Goal: Register for event/course

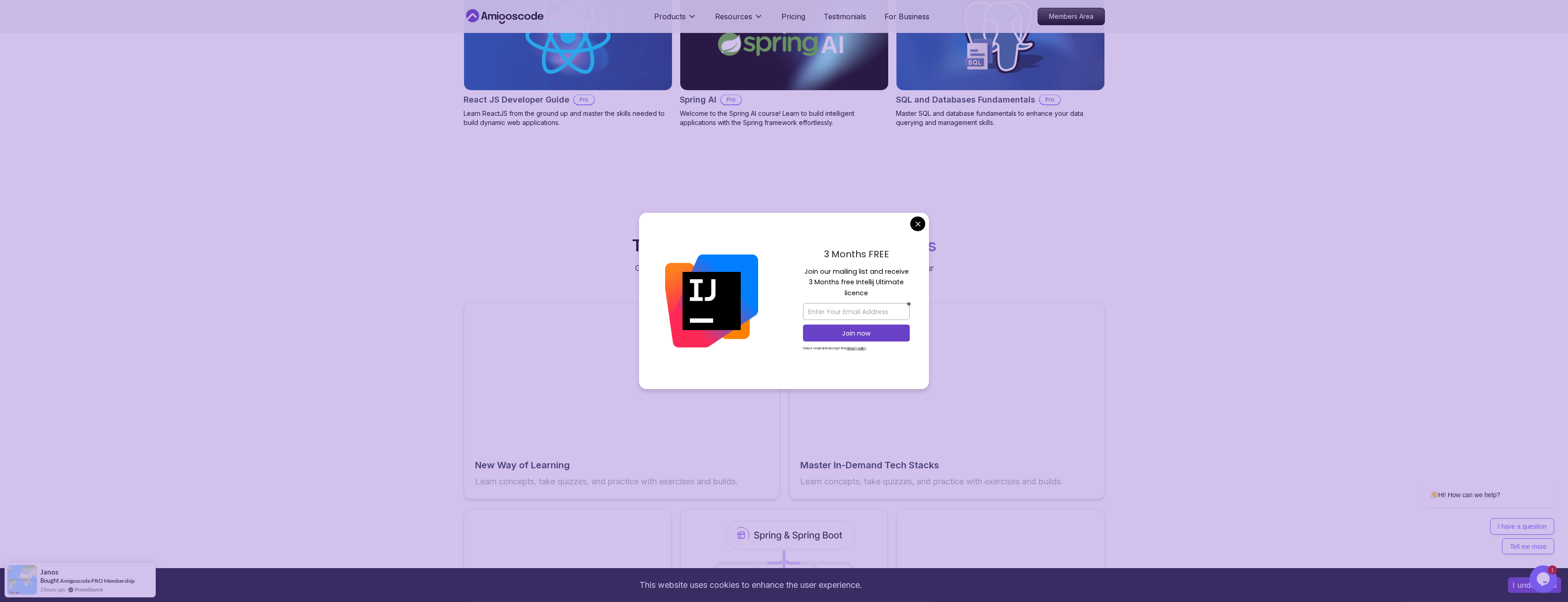
scroll to position [1215, 0]
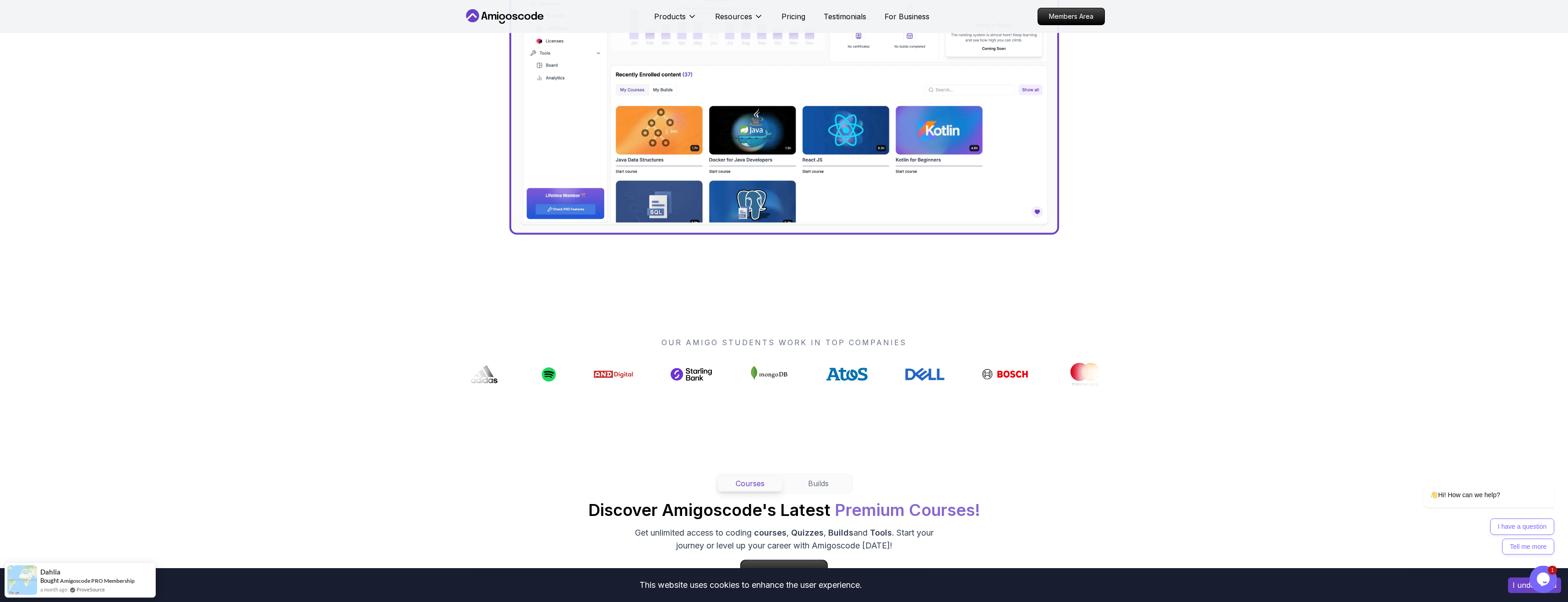
scroll to position [701, 0]
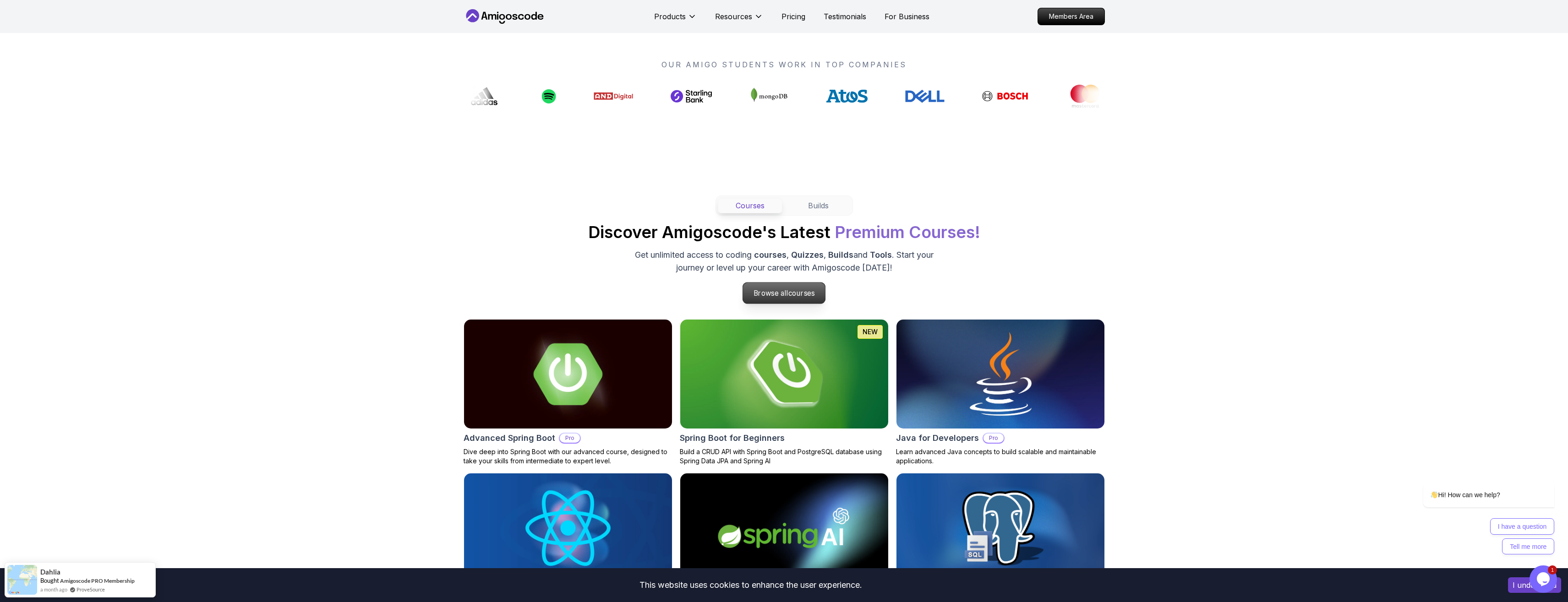
click at [803, 294] on span "courses" at bounding box center [801, 293] width 27 height 9
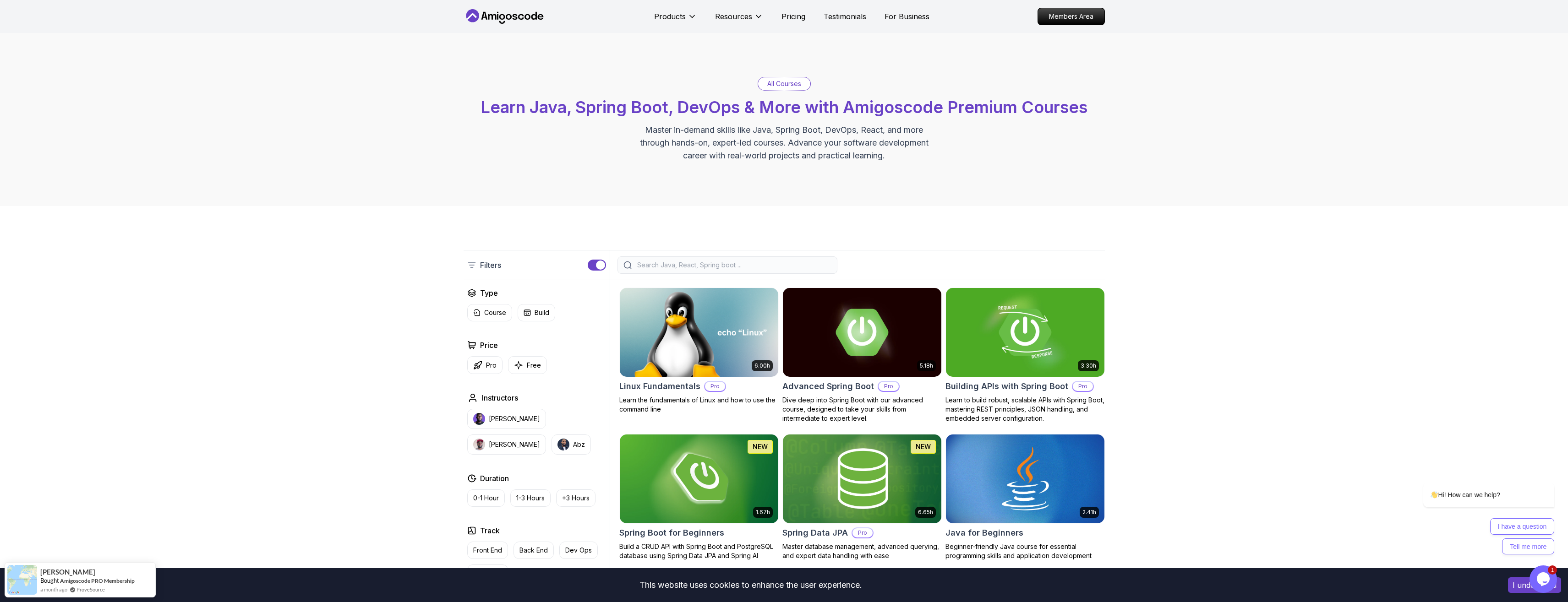
click at [787, 83] on p "All Courses" at bounding box center [784, 83] width 34 height 9
click at [794, 20] on p "Pricing" at bounding box center [793, 17] width 23 height 11
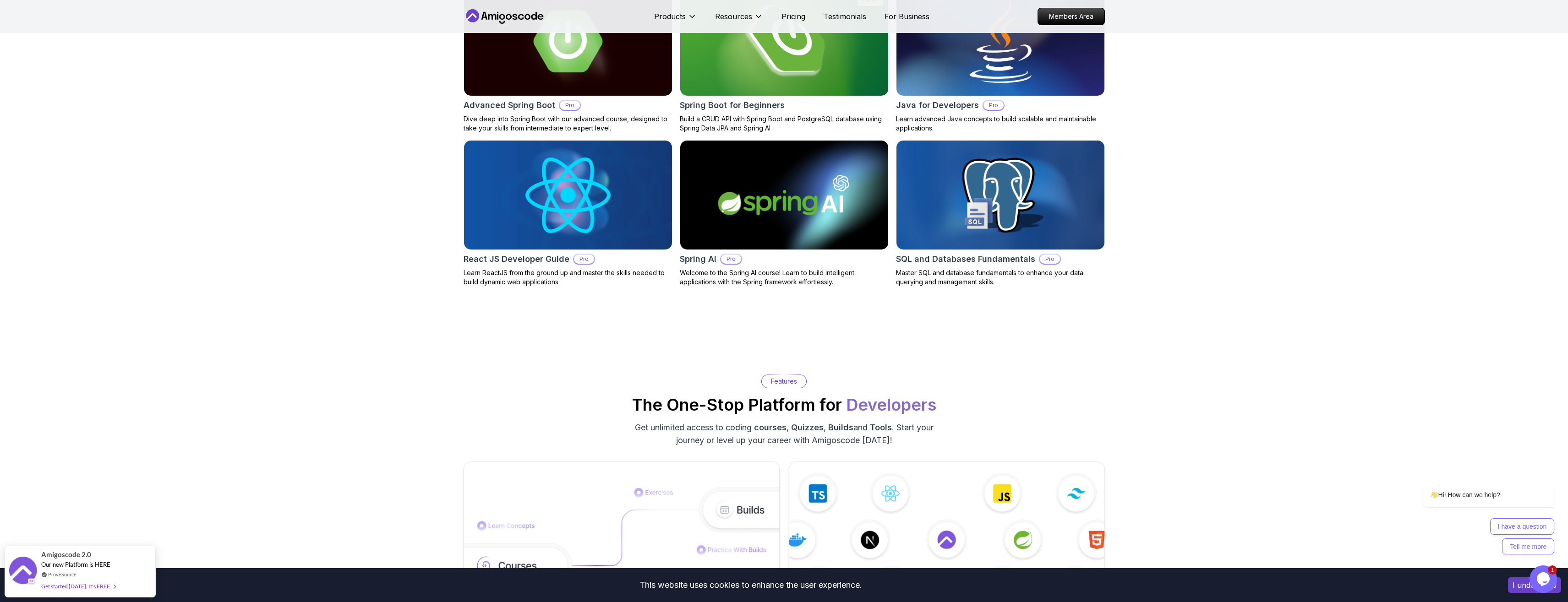
scroll to position [847, 0]
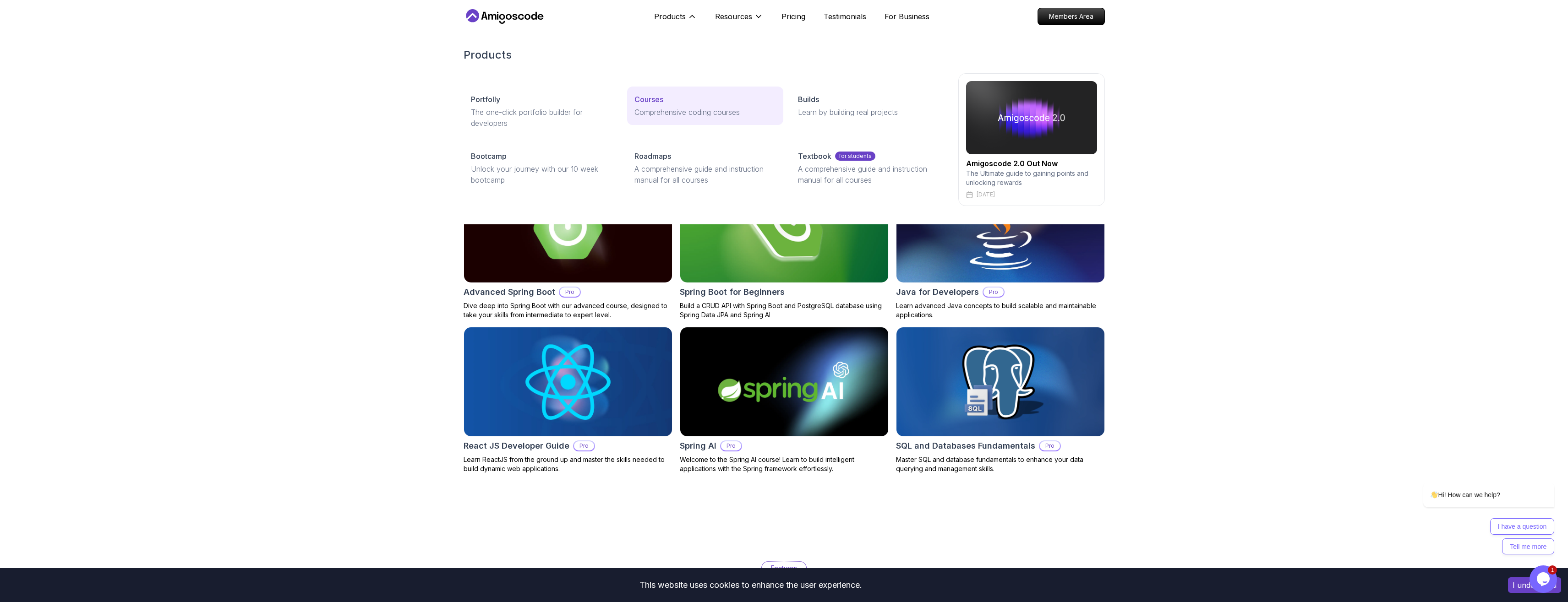
click at [663, 106] on link "Courses Comprehensive coding courses" at bounding box center [705, 106] width 156 height 39
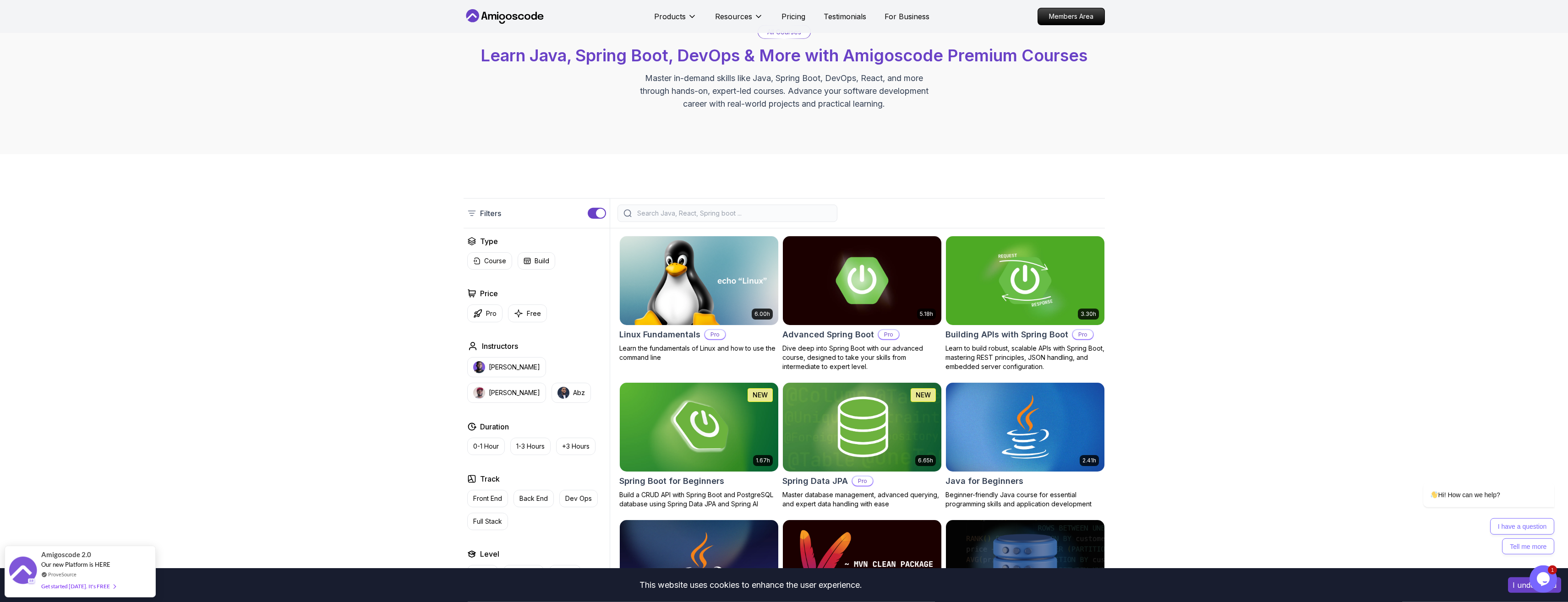
scroll to position [47, 0]
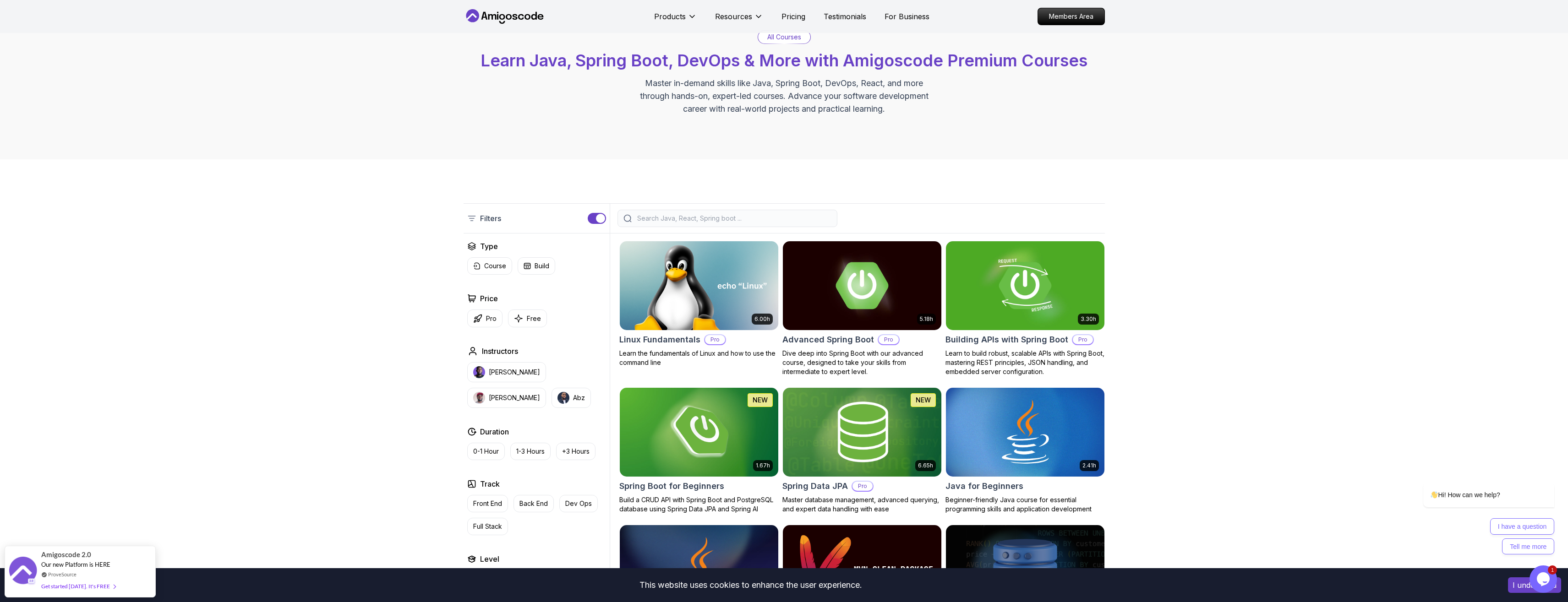
click at [696, 214] on input "search" at bounding box center [733, 218] width 196 height 9
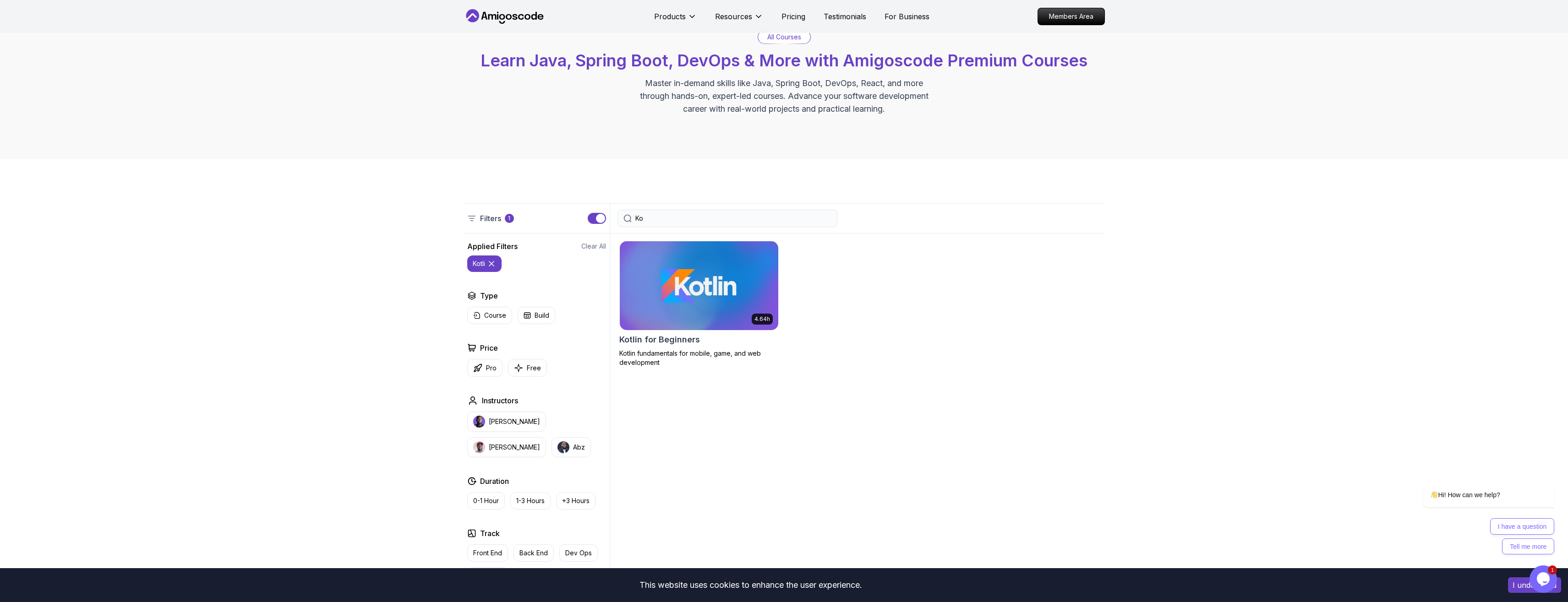
type input "K"
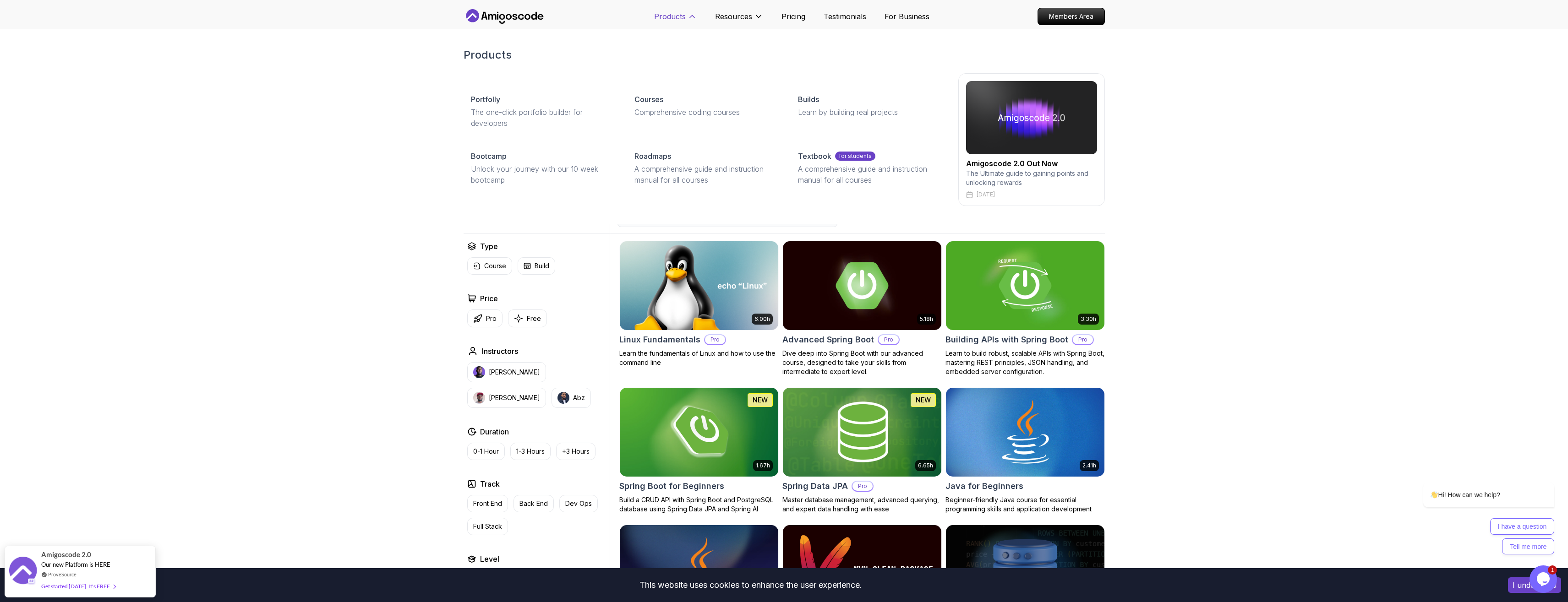
click at [691, 15] on icon at bounding box center [692, 16] width 9 height 9
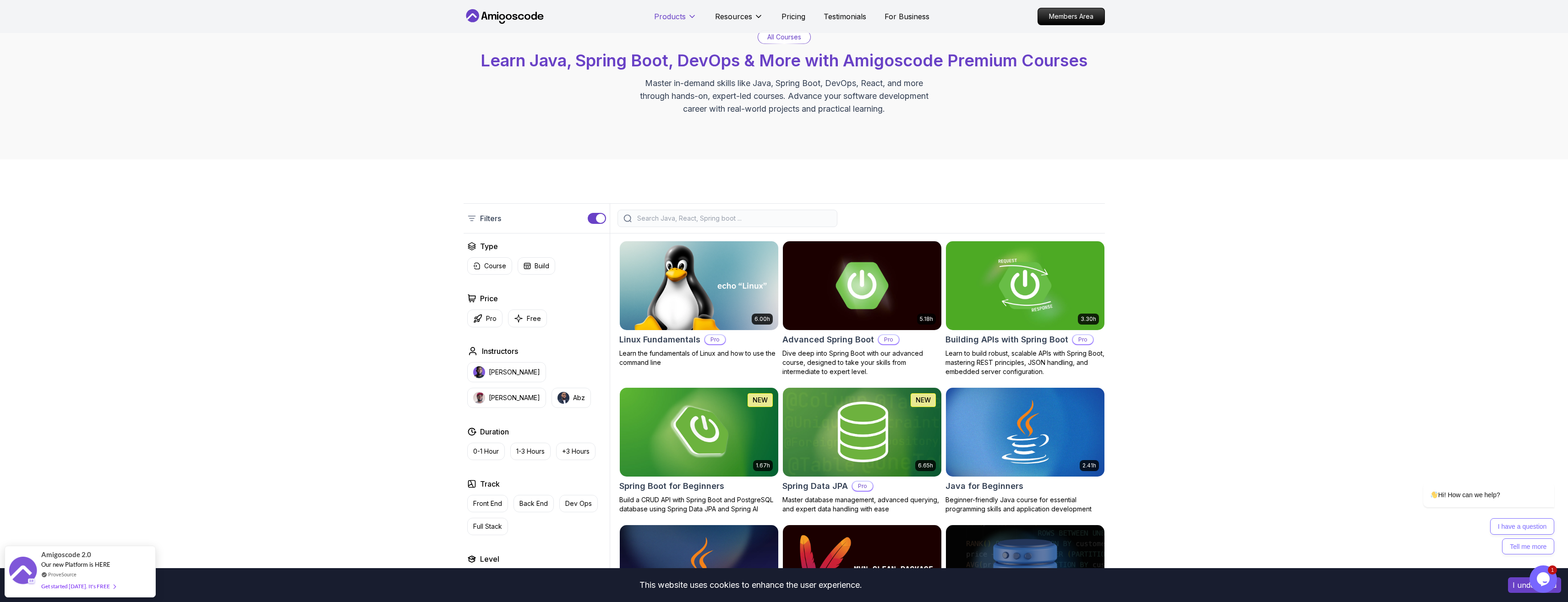
click at [691, 15] on icon at bounding box center [692, 16] width 9 height 9
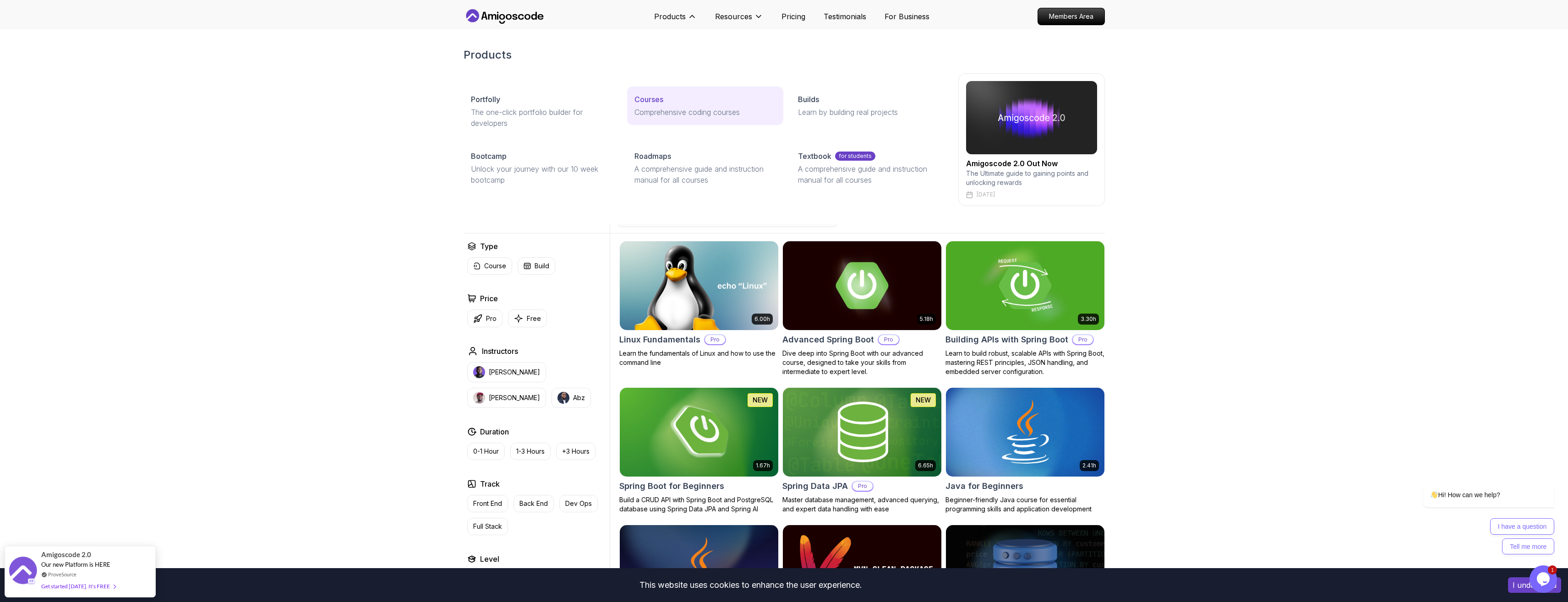
click at [643, 99] on p "Courses" at bounding box center [649, 100] width 29 height 11
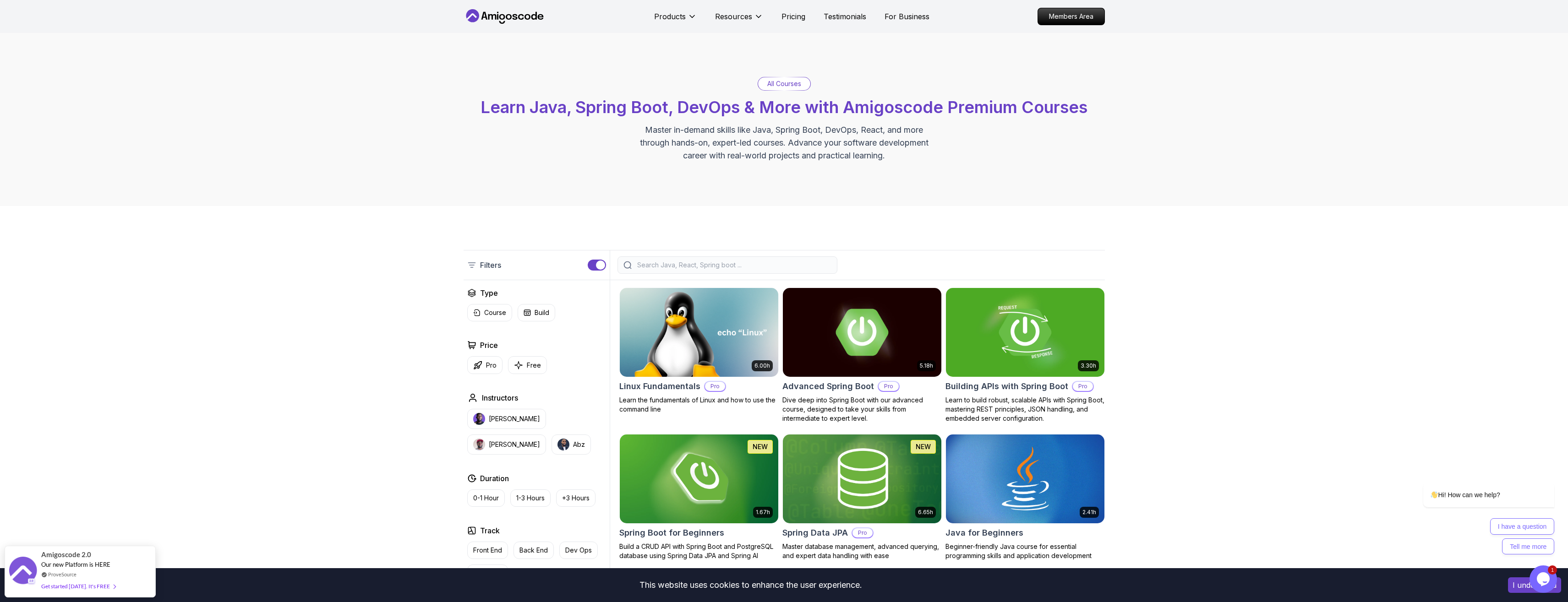
click at [1536, 583] on icon "Opens Chat This icon Opens the chat window." at bounding box center [1543, 579] width 15 height 15
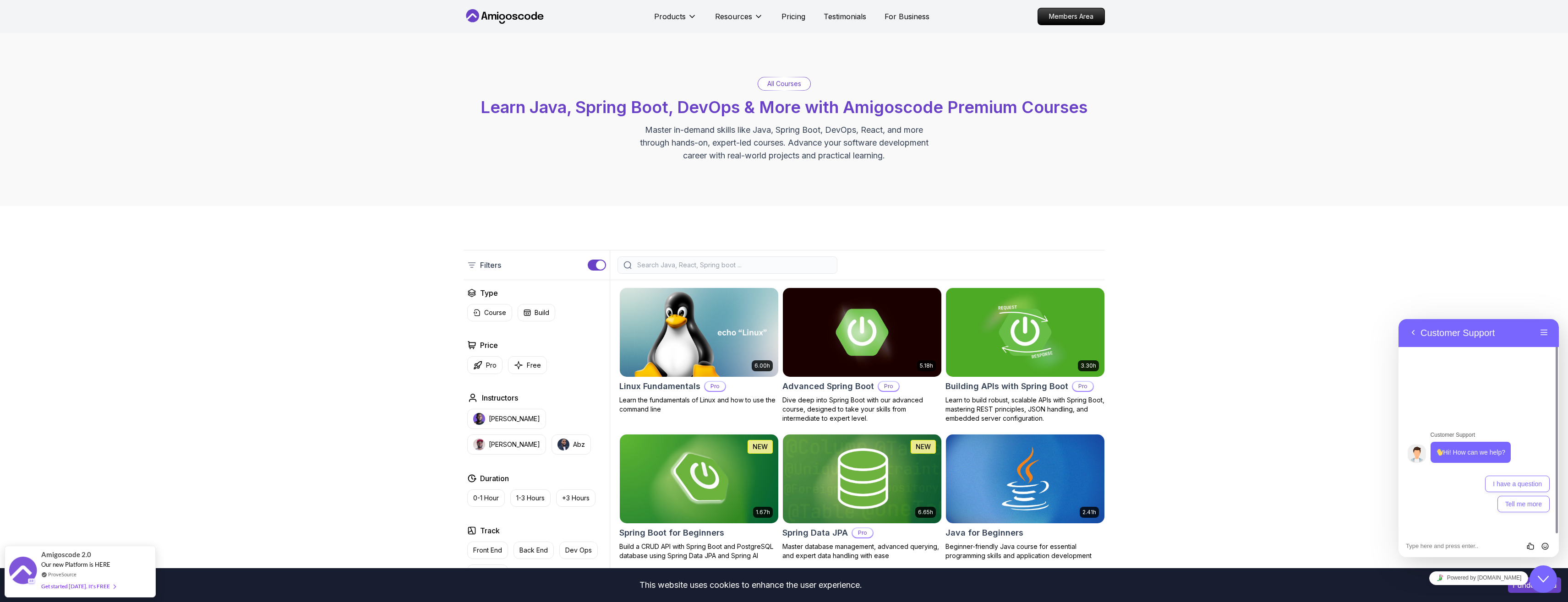
click at [1409, 333] on button "Back" at bounding box center [1413, 333] width 15 height 14
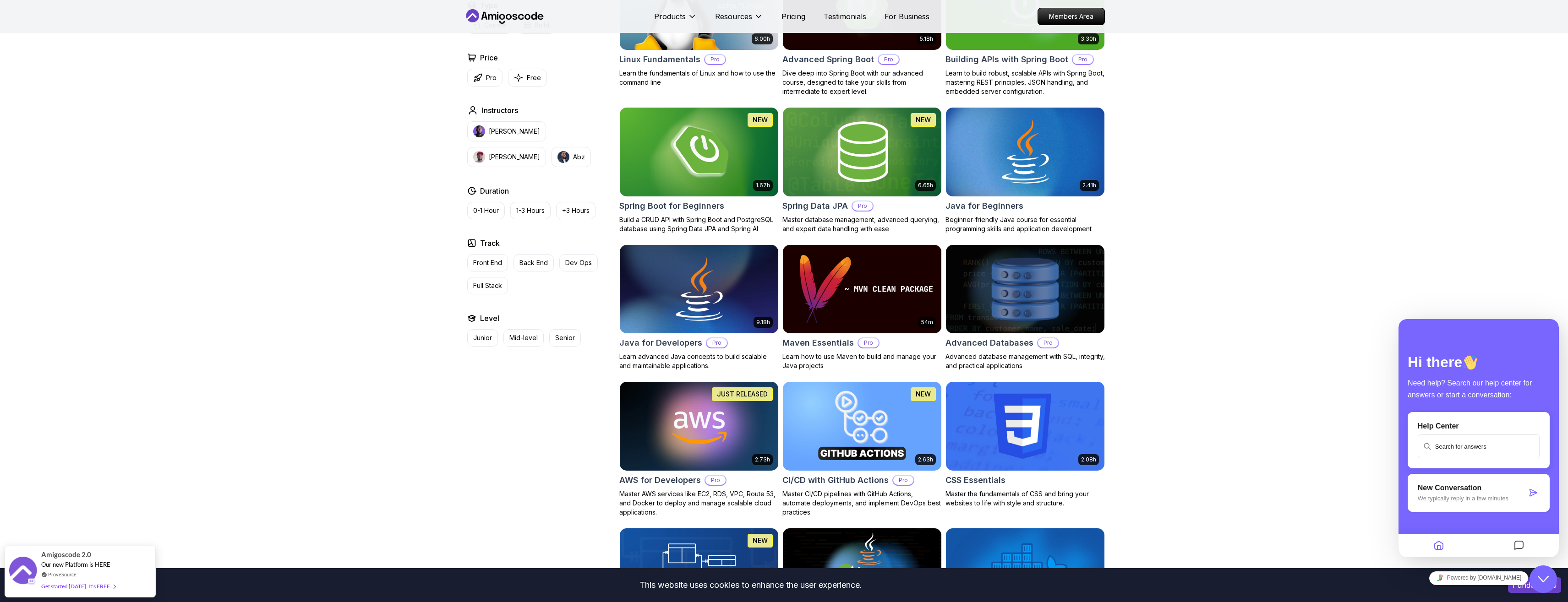
scroll to position [514, 0]
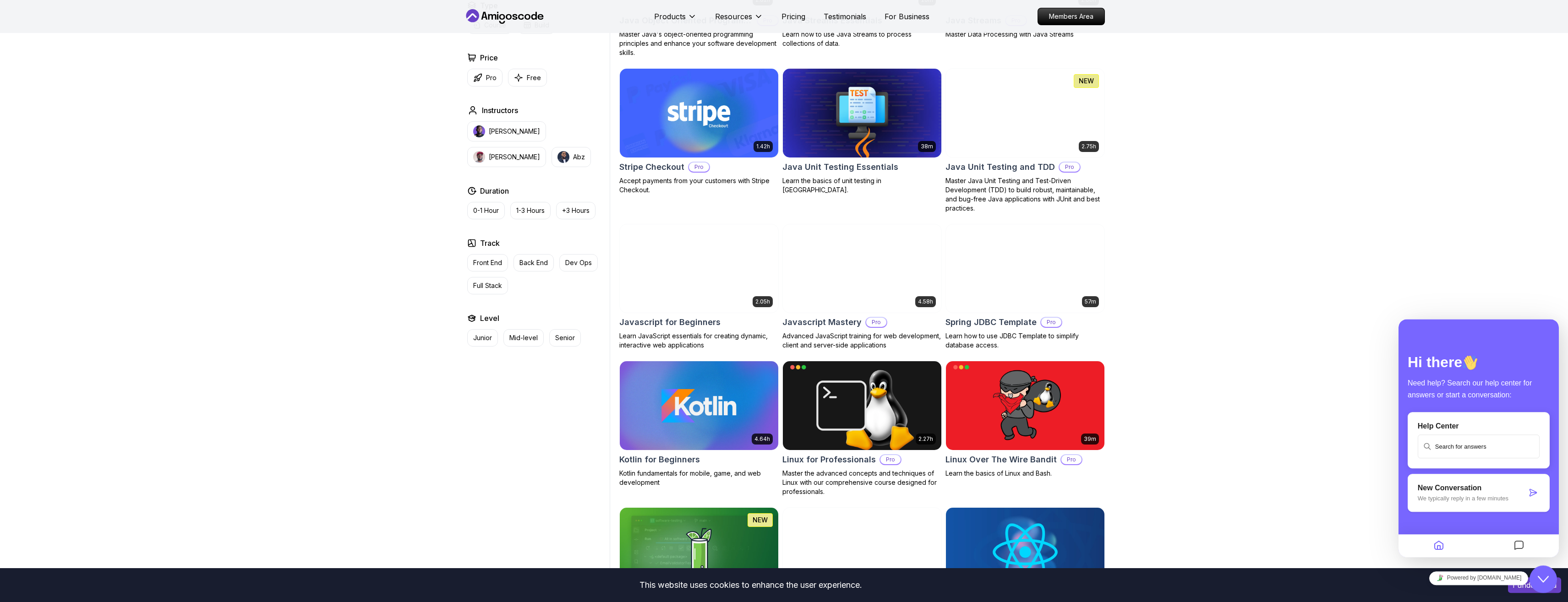
scroll to position [1588, 0]
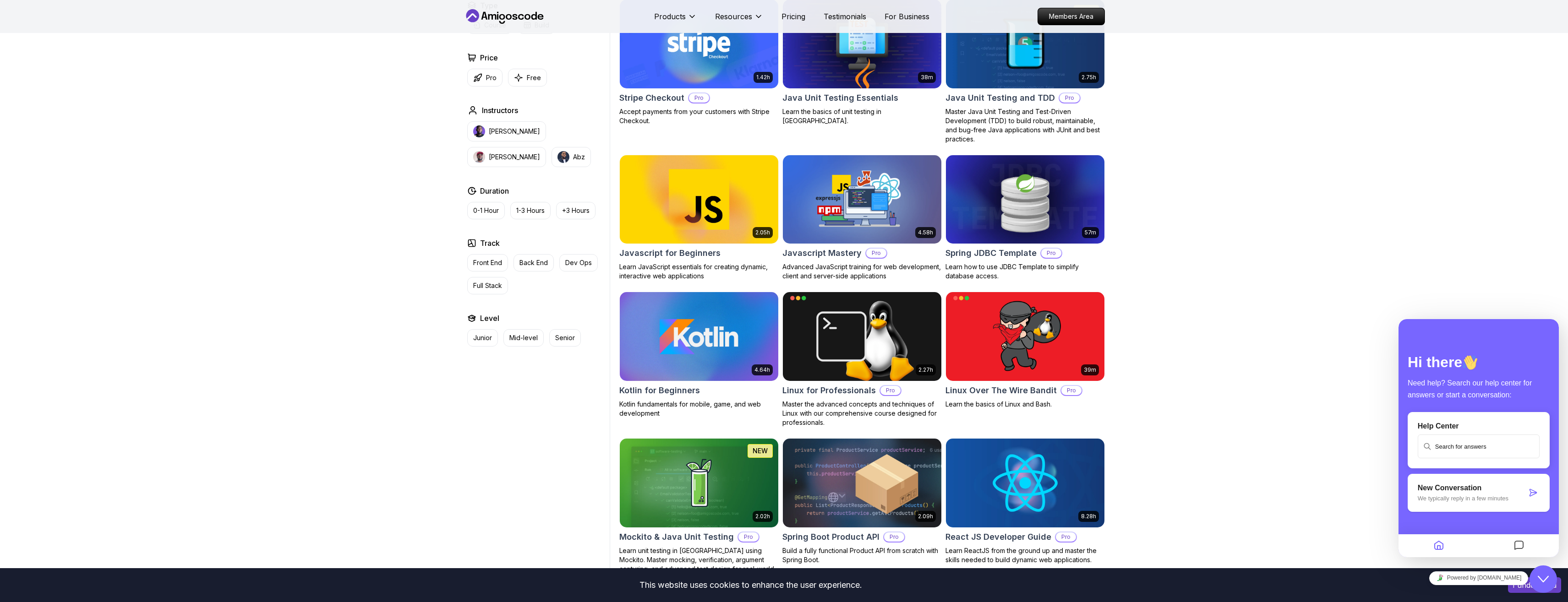
click at [639, 350] on img at bounding box center [698, 336] width 166 height 93
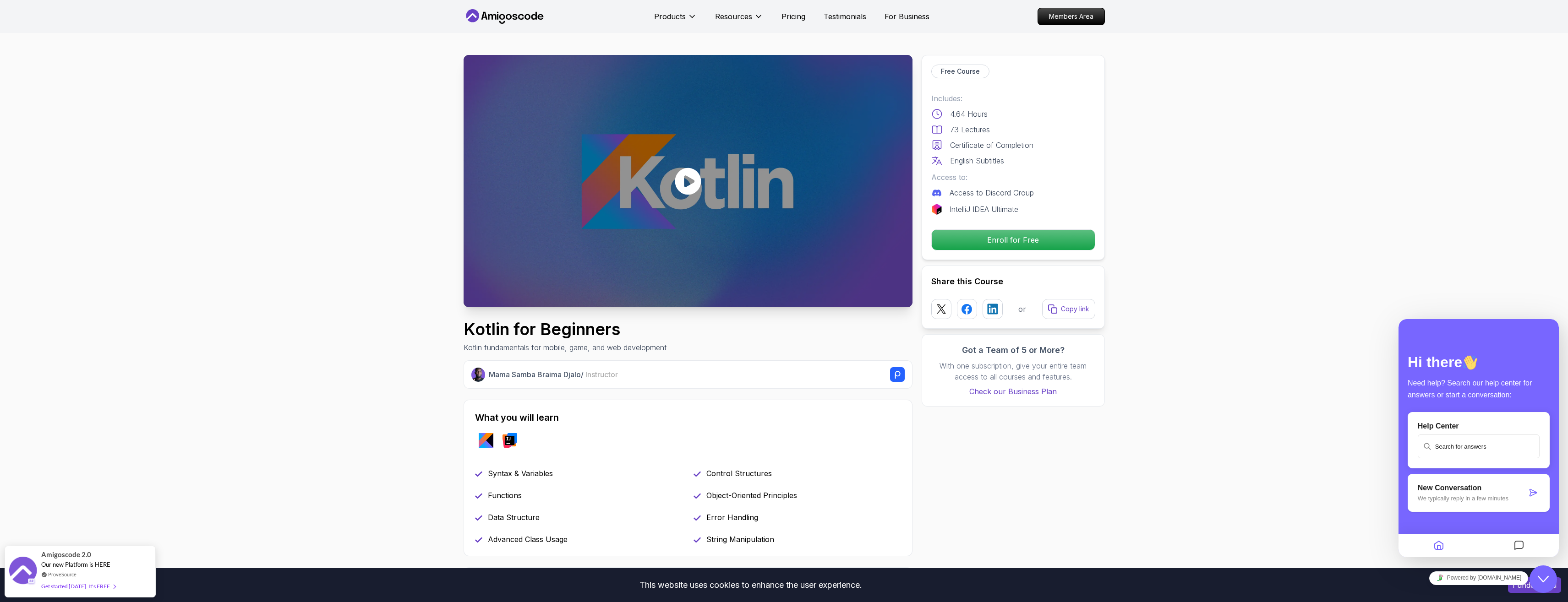
click at [684, 184] on icon at bounding box center [688, 181] width 28 height 28
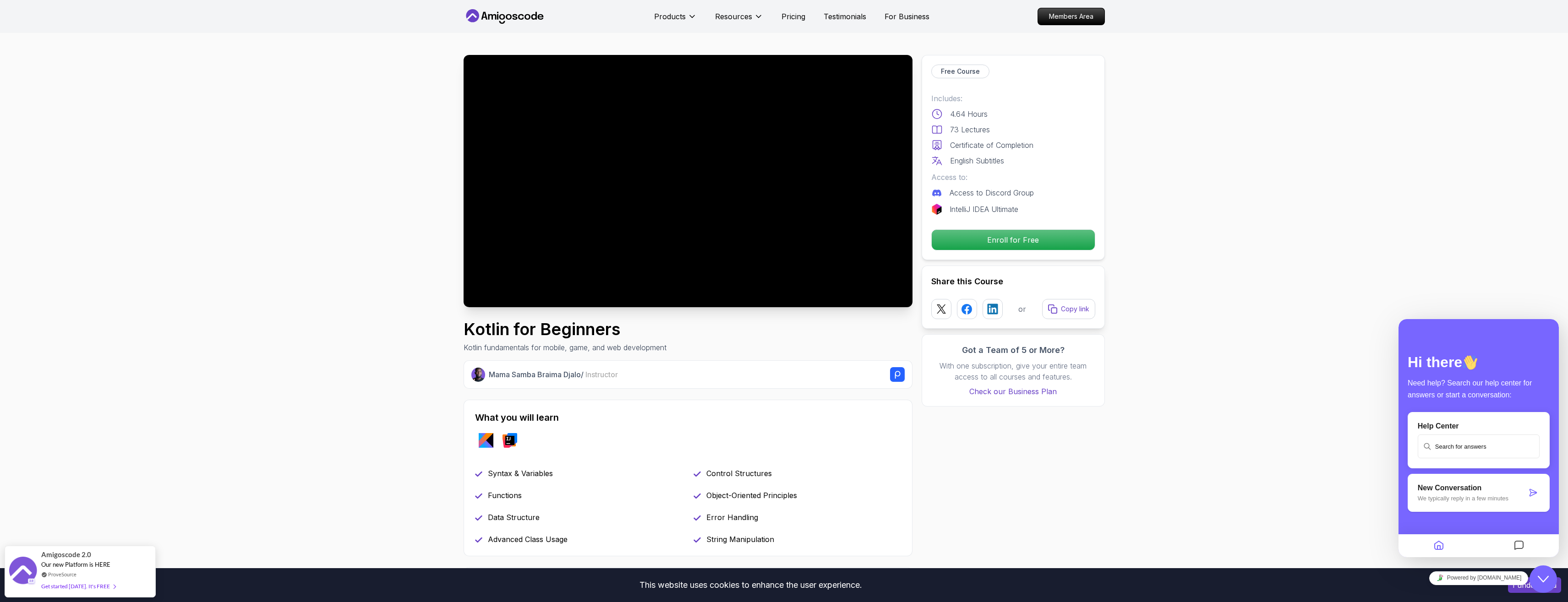
click at [709, 246] on div at bounding box center [688, 181] width 449 height 252
click at [1004, 243] on p "Enroll for Free" at bounding box center [1012, 240] width 155 height 19
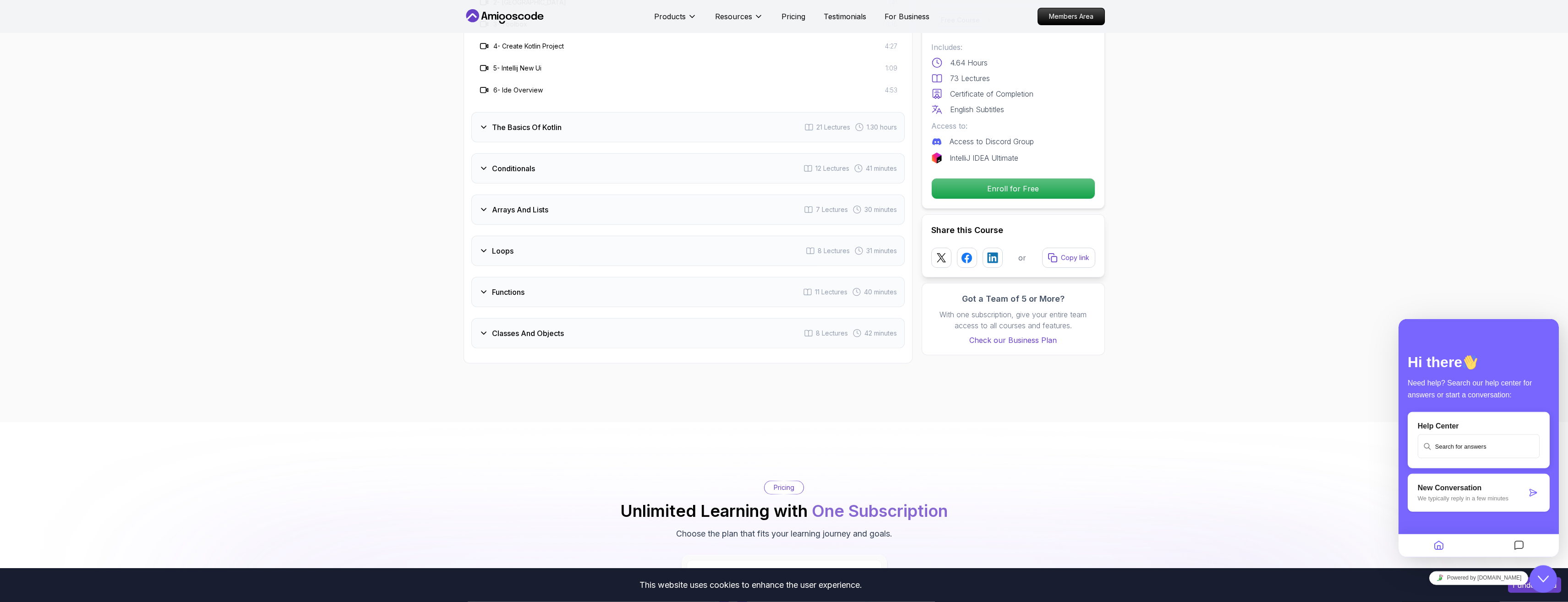
scroll to position [952, 0]
click at [485, 335] on icon at bounding box center [483, 331] width 9 height 9
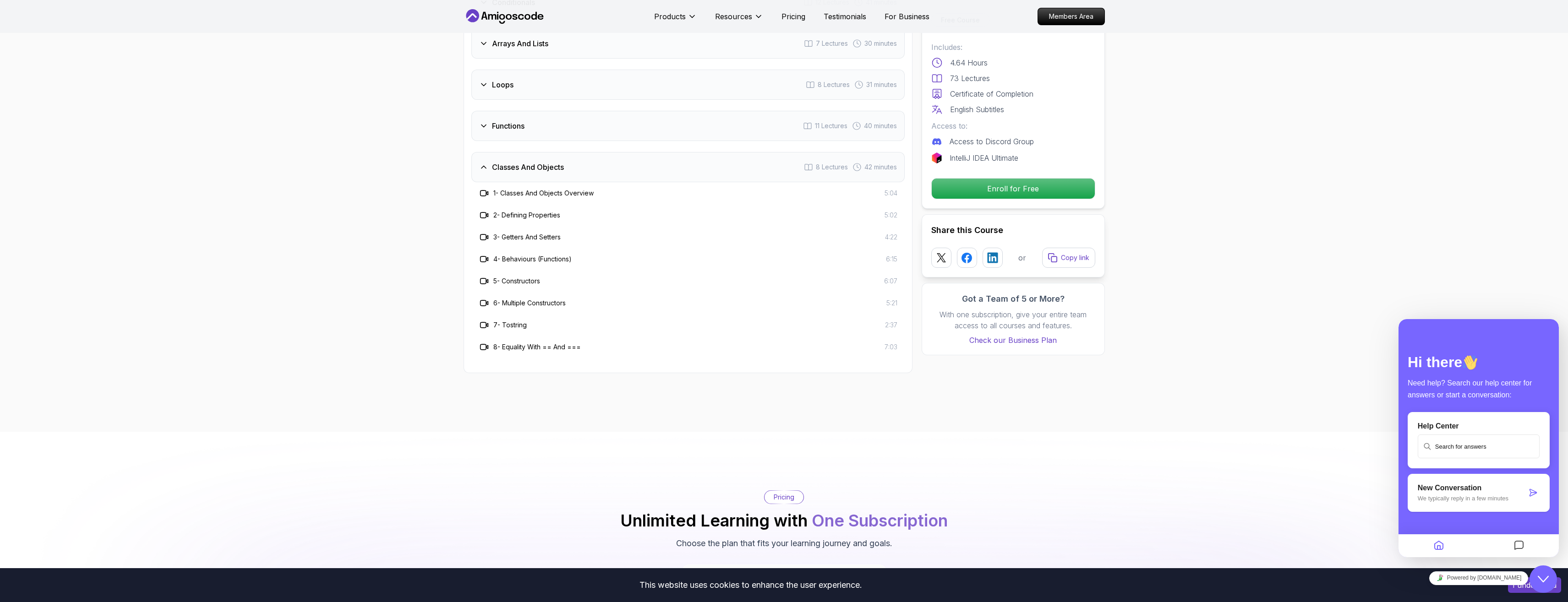
scroll to position [998, 0]
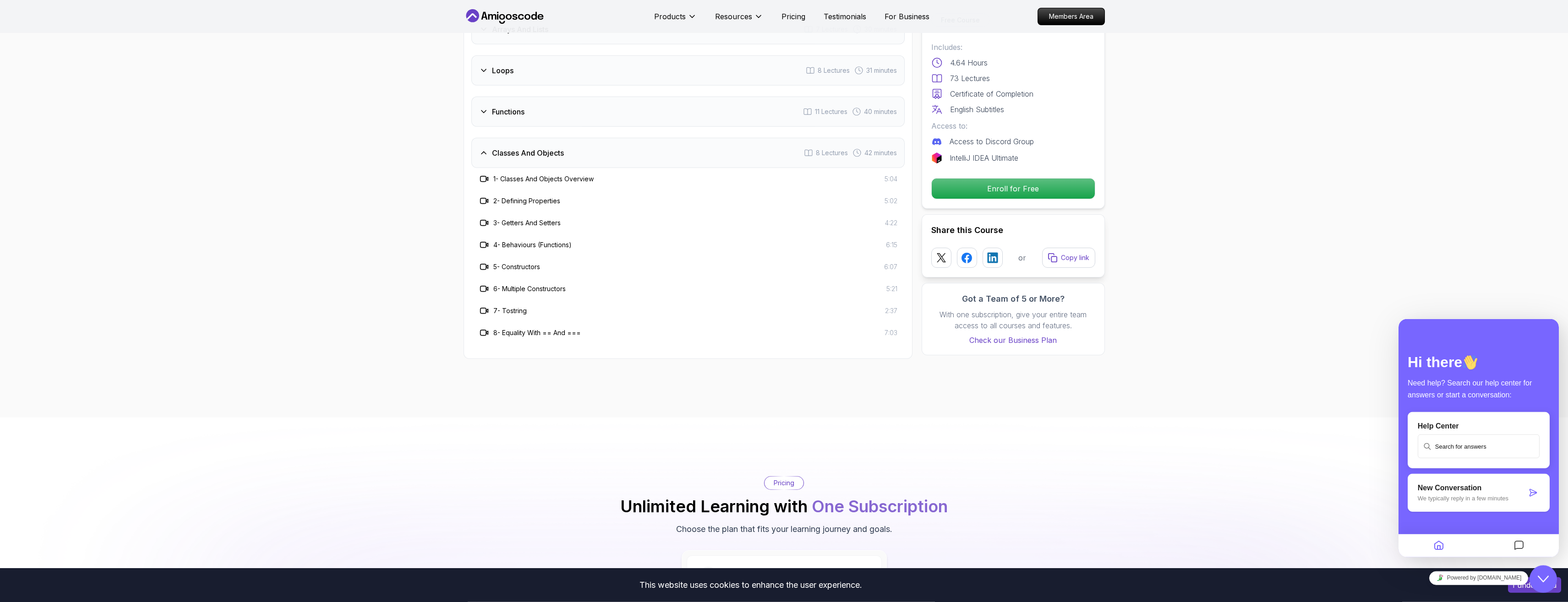
click at [487, 115] on icon at bounding box center [483, 111] width 9 height 9
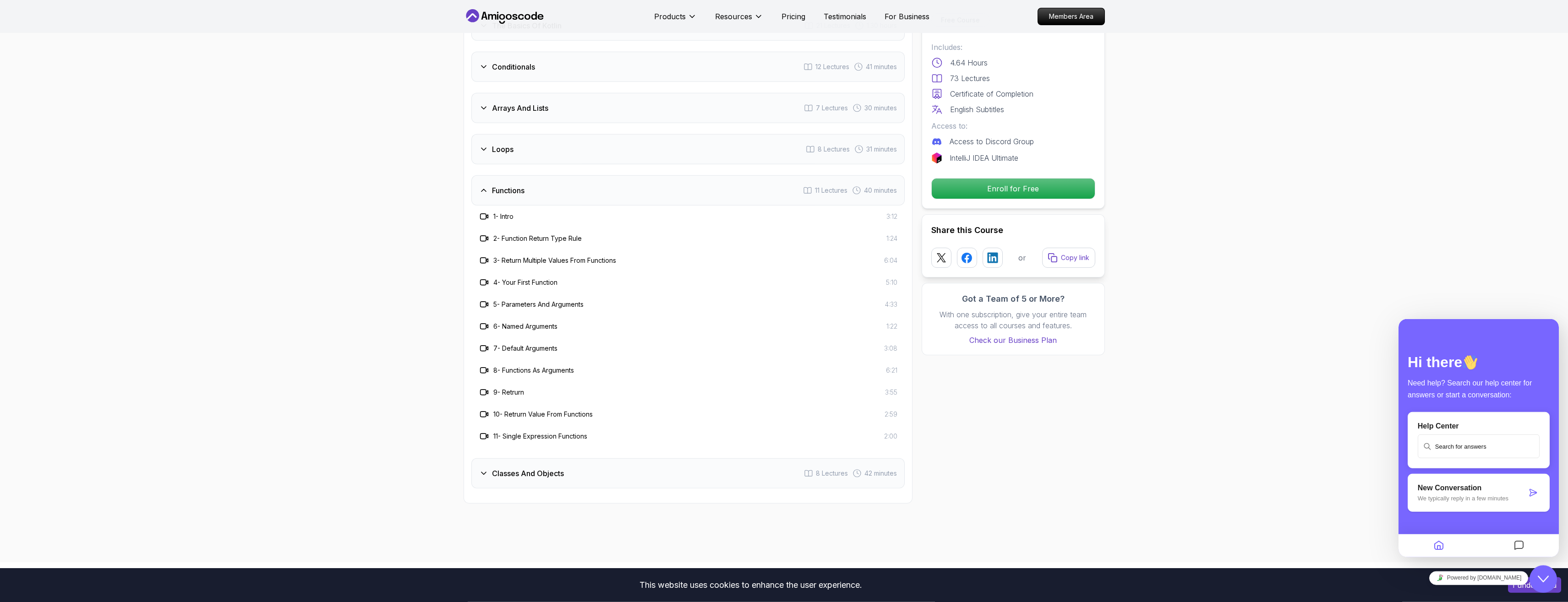
scroll to position [905, 0]
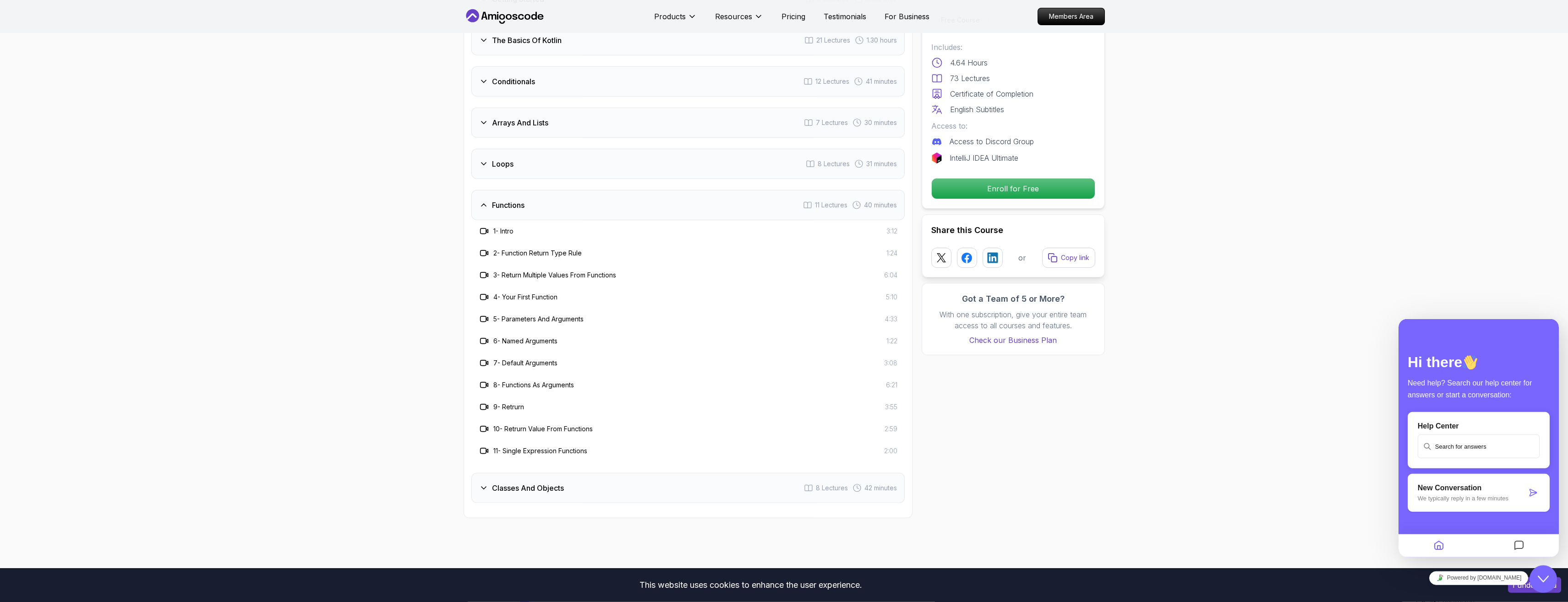
click at [486, 164] on icon at bounding box center [483, 163] width 9 height 9
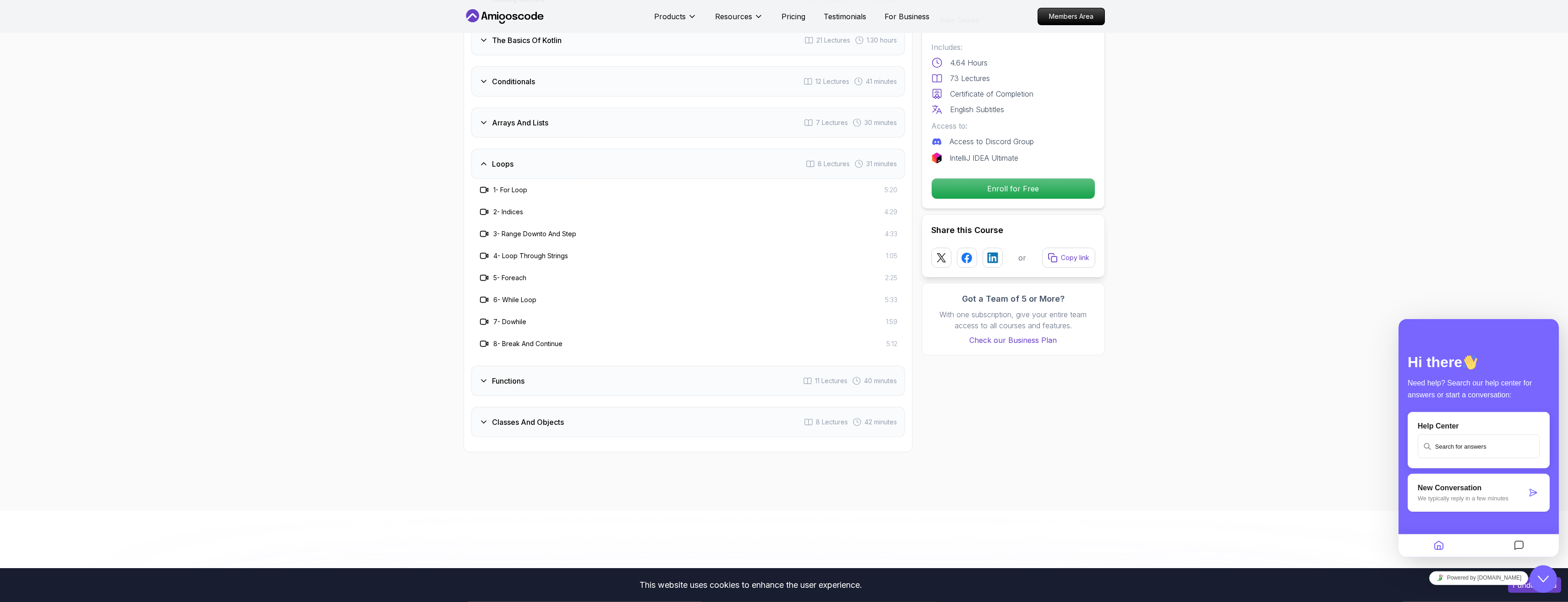
click at [484, 124] on icon at bounding box center [484, 123] width 5 height 2
click at [483, 86] on div "Conditionals" at bounding box center [506, 82] width 56 height 11
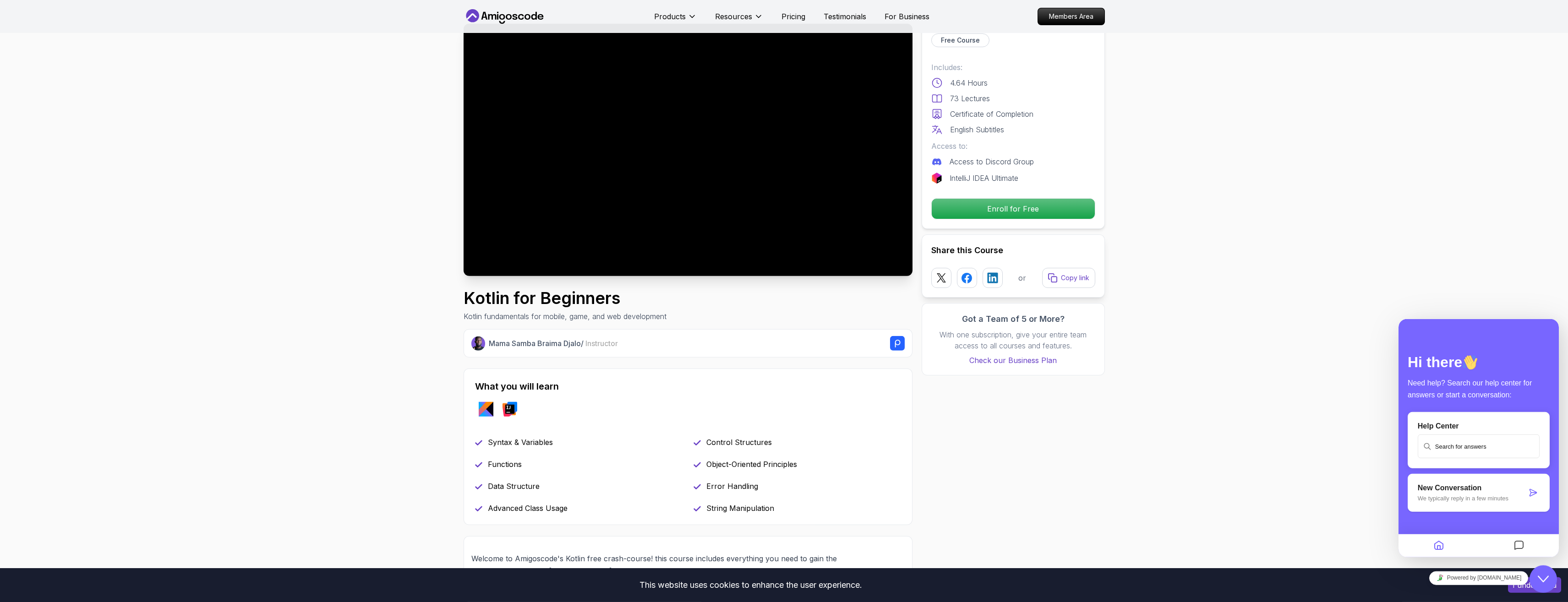
scroll to position [0, 0]
